Goal: Check status: Check status

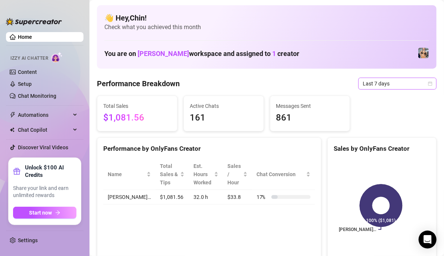
click at [426, 83] on div "Last 7 days" at bounding box center [398, 84] width 78 height 12
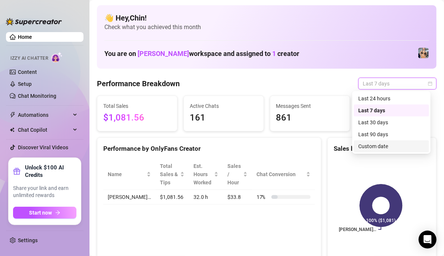
click at [367, 150] on div "Custom date" at bounding box center [392, 146] width 66 height 8
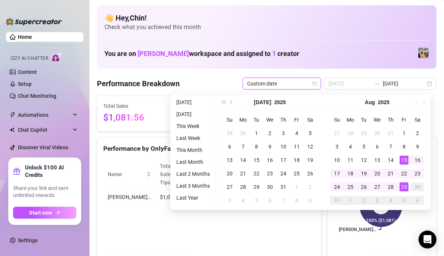
type input "[DATE]"
click at [403, 159] on div "15" at bounding box center [404, 160] width 9 height 9
type input "[DATE]"
click at [406, 186] on div "29" at bounding box center [404, 186] width 9 height 9
type input "[DATE]"
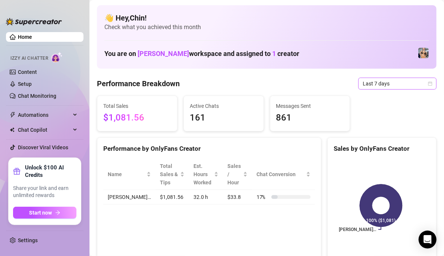
click at [428, 81] on icon "calendar" at bounding box center [430, 83] width 4 height 4
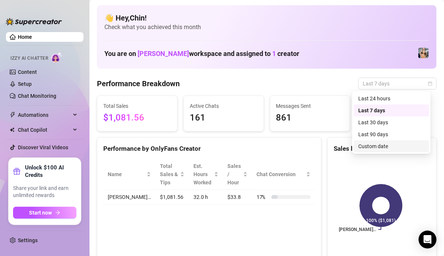
click at [374, 145] on div "Custom date" at bounding box center [392, 146] width 66 height 8
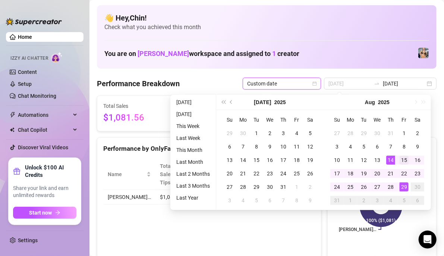
type input "[DATE]"
click at [401, 159] on div "15" at bounding box center [404, 160] width 9 height 9
click at [402, 183] on div "29" at bounding box center [404, 186] width 9 height 9
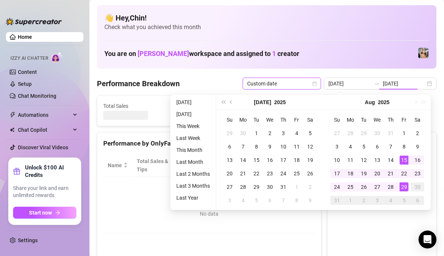
type input "[DATE]"
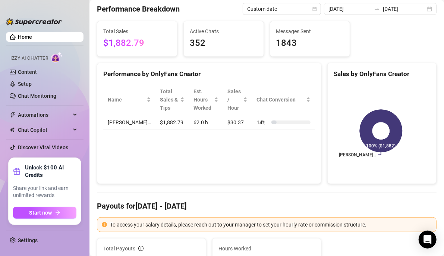
scroll to position [37, 0]
